Goal: Task Accomplishment & Management: Use online tool/utility

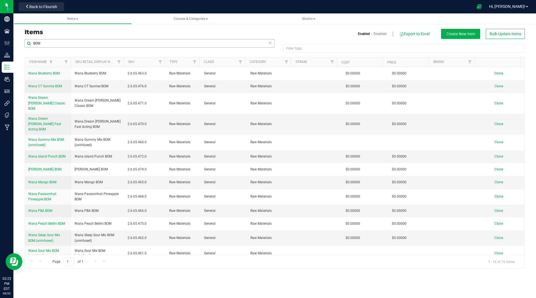
click at [45, 43] on input "BOM" at bounding box center [150, 43] width 250 height 8
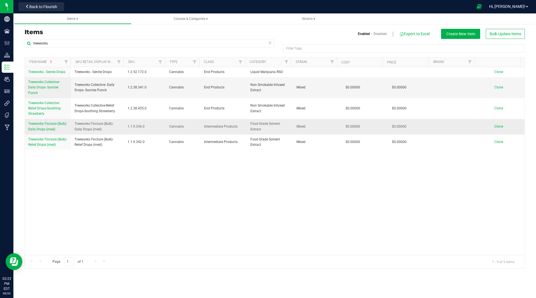
type input "treeworks"
click at [95, 129] on span "Treeworks-Tincture (Bulk)- Daily Drops (med)" at bounding box center [98, 126] width 47 height 11
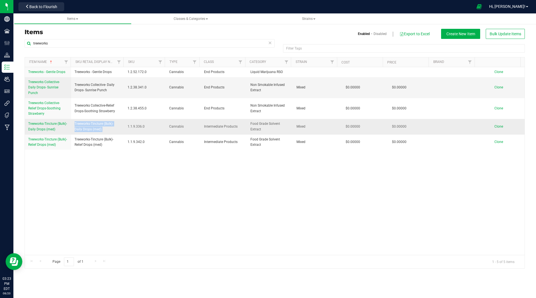
click at [95, 129] on span "Treeworks-Tincture (Bulk)- Daily Drops (med)" at bounding box center [98, 126] width 47 height 11
click at [496, 127] on span "Clone" at bounding box center [499, 126] width 9 height 4
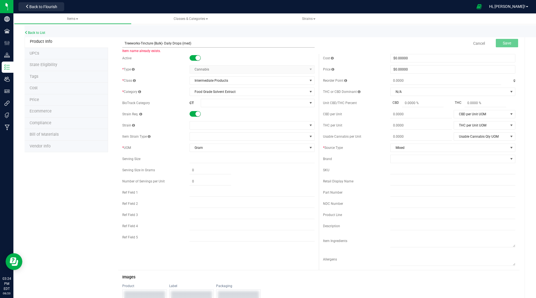
click at [171, 43] on input "Treeworks-Tincture (Bulk)- Daily Drops (med)" at bounding box center [218, 43] width 193 height 8
type input "Treeworks-Tincture (Bulk)- Dream Drops (med)"
click at [503, 42] on span "Save" at bounding box center [507, 43] width 8 height 4
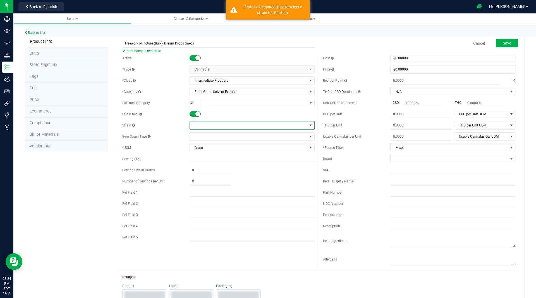
click at [198, 125] on span at bounding box center [249, 125] width 118 height 8
type input "mix"
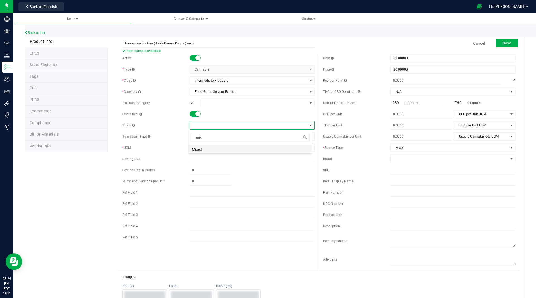
click at [215, 149] on li "Mixed" at bounding box center [250, 148] width 123 height 8
click at [508, 43] on button "Save" at bounding box center [507, 43] width 22 height 8
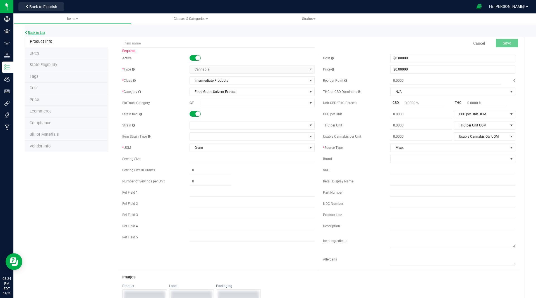
click at [43, 31] on link "Back to List" at bounding box center [35, 33] width 21 height 4
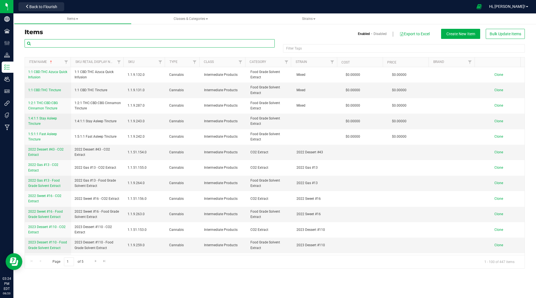
click at [82, 41] on input "text" at bounding box center [150, 43] width 250 height 8
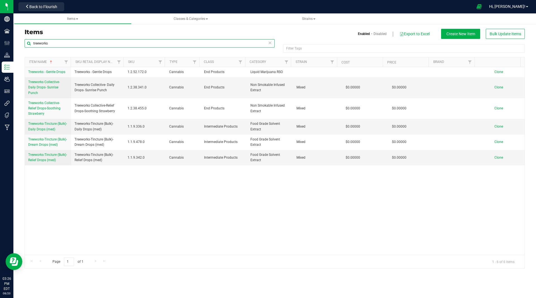
type input "treeworks"
